Goal: Check status: Check status

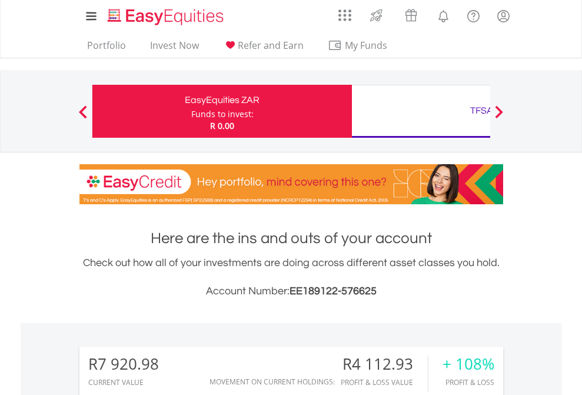
click at [191, 111] on div "Funds to invest:" at bounding box center [222, 114] width 62 height 12
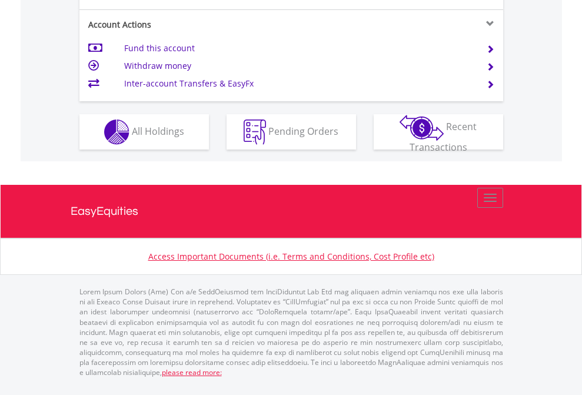
scroll to position [1105, 0]
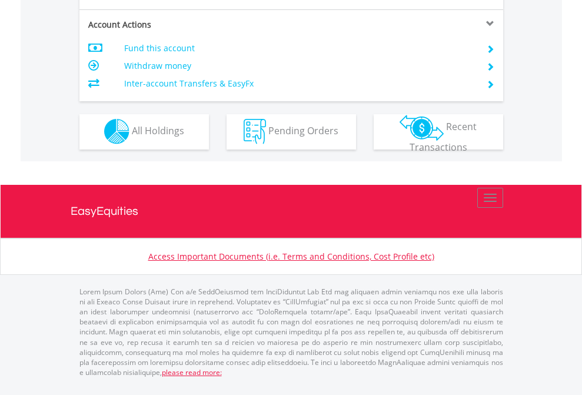
scroll to position [1100, 0]
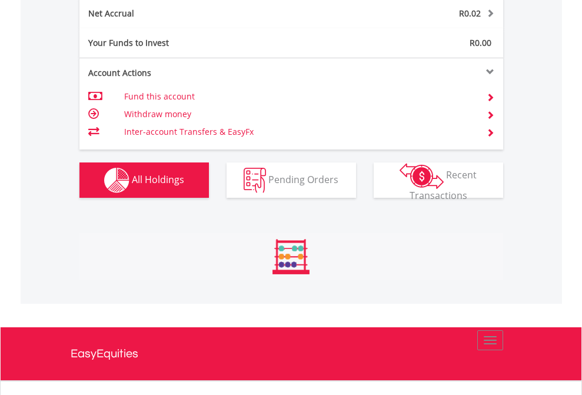
scroll to position [113, 185]
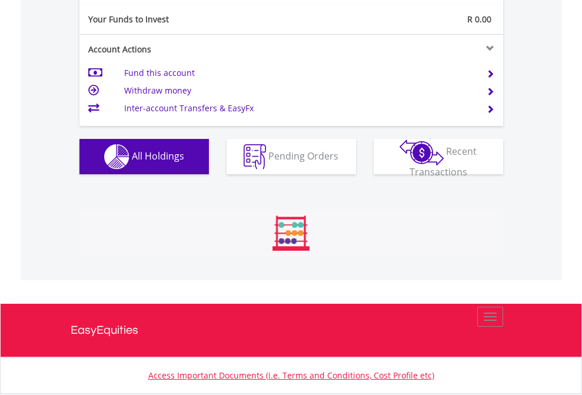
scroll to position [113, 185]
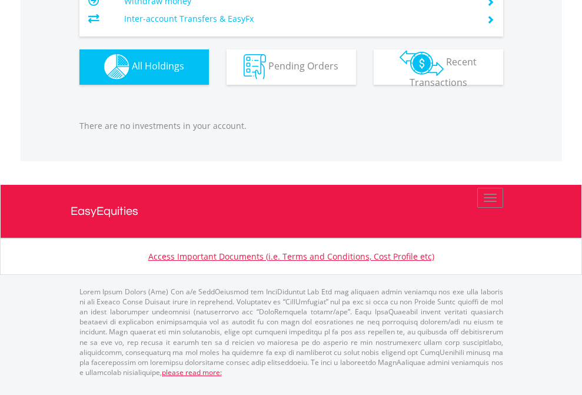
scroll to position [113, 185]
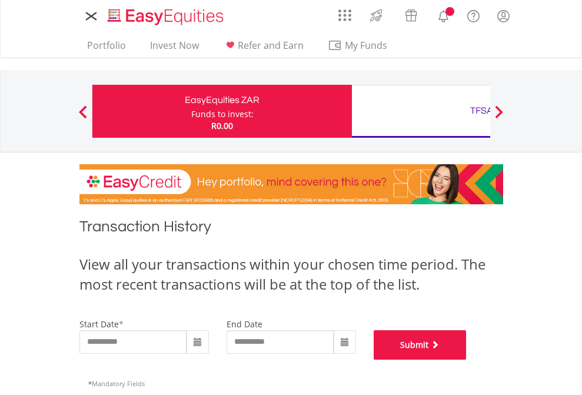
click at [467, 360] on button "Submit" at bounding box center [420, 344] width 93 height 29
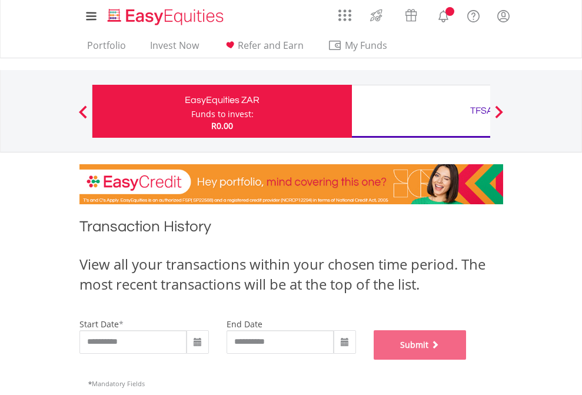
scroll to position [477, 0]
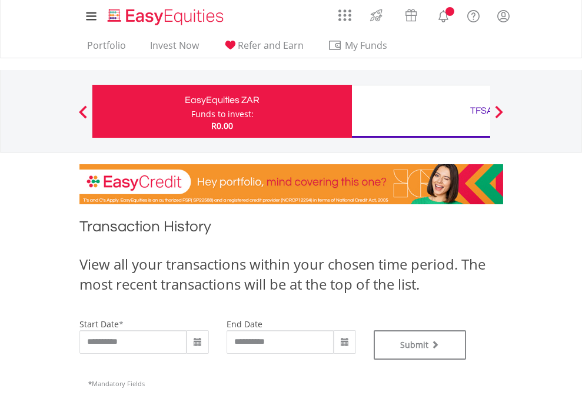
click at [421, 111] on div "TFSA" at bounding box center [481, 110] width 245 height 16
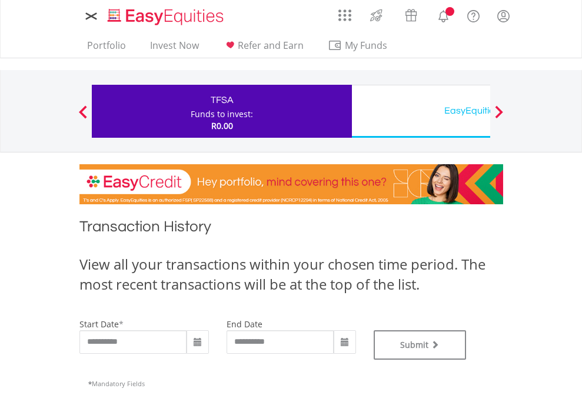
type input "**********"
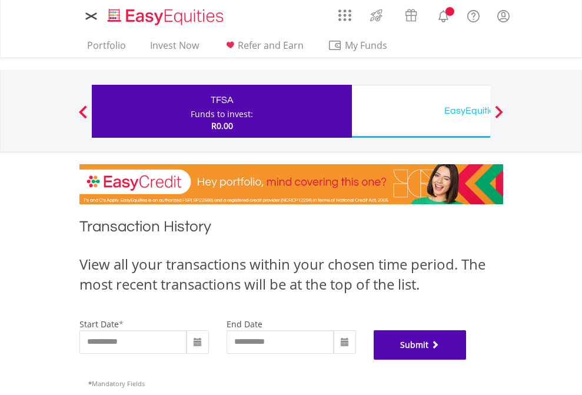
click at [467, 360] on button "Submit" at bounding box center [420, 344] width 93 height 29
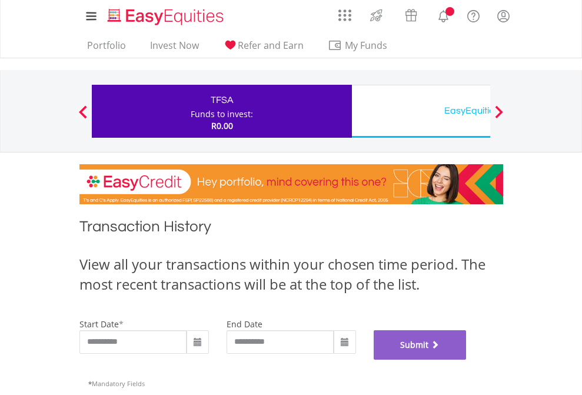
scroll to position [477, 0]
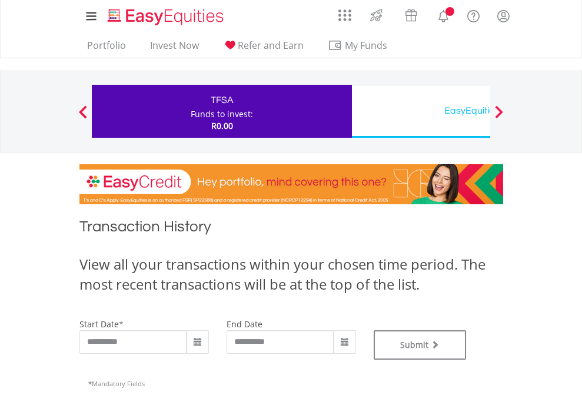
click at [421, 111] on div "EasyEquities USD" at bounding box center [481, 110] width 245 height 16
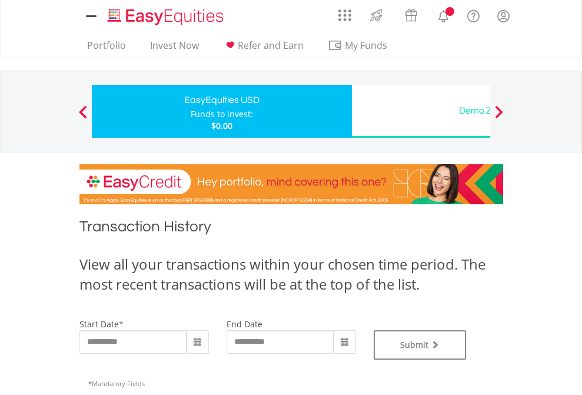
type input "**********"
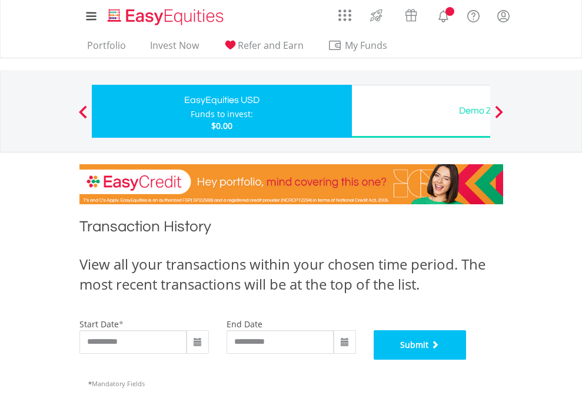
click at [467, 360] on button "Submit" at bounding box center [420, 344] width 93 height 29
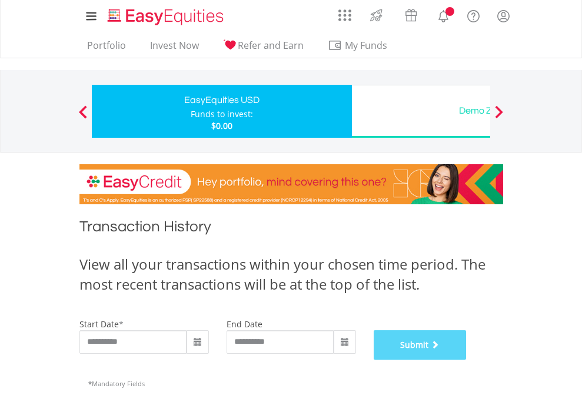
scroll to position [477, 0]
